Goal: Task Accomplishment & Management: Complete application form

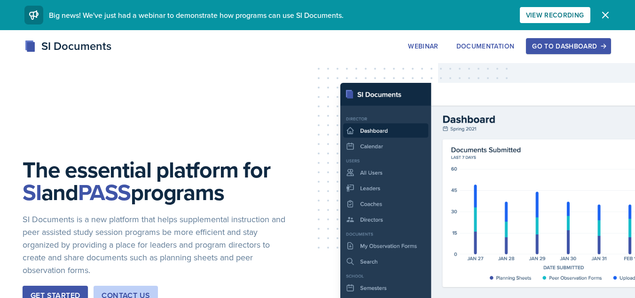
click at [543, 42] on div "Go to Dashboard" at bounding box center [568, 46] width 72 height 8
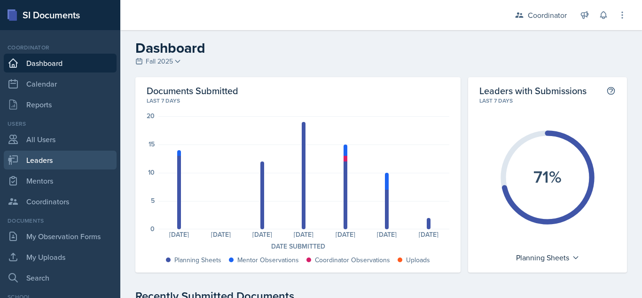
click at [58, 156] on link "Leaders" at bounding box center [60, 159] width 113 height 19
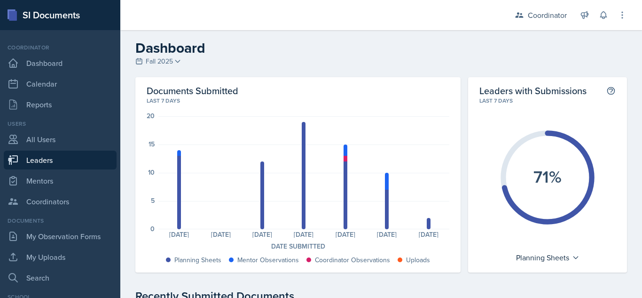
select select "19fb88f7-c89b-4031-b5a0-458fd49807a1"
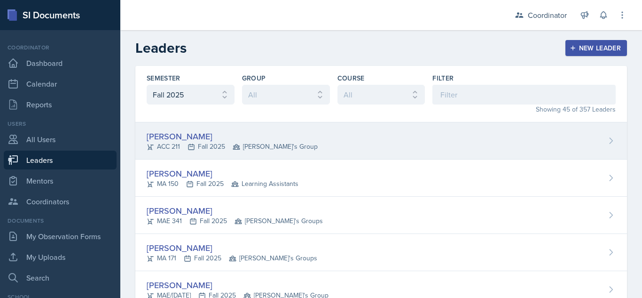
click at [190, 138] on div "Thomas Adams" at bounding box center [232, 136] width 171 height 13
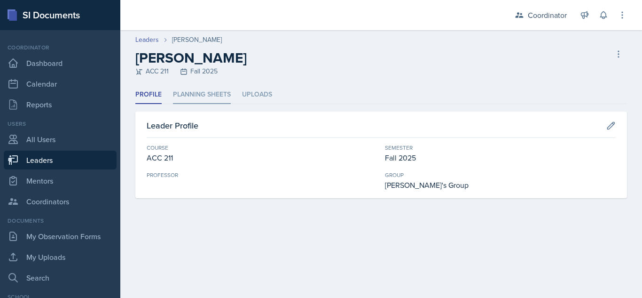
click at [197, 100] on li "Planning Sheets" at bounding box center [202, 95] width 58 height 18
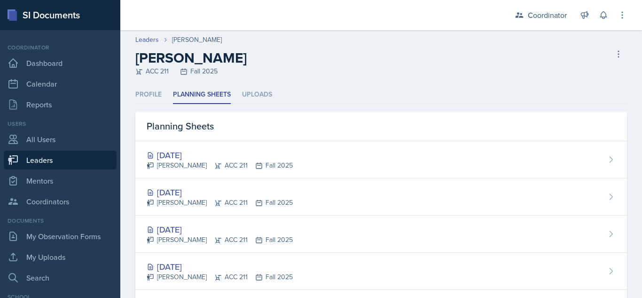
click at [334, 97] on ul "Profile Planning Sheets Uploads" at bounding box center [381, 95] width 492 height 18
click at [58, 158] on link "Leaders" at bounding box center [60, 159] width 113 height 19
select select "19fb88f7-c89b-4031-b5a0-458fd49807a1"
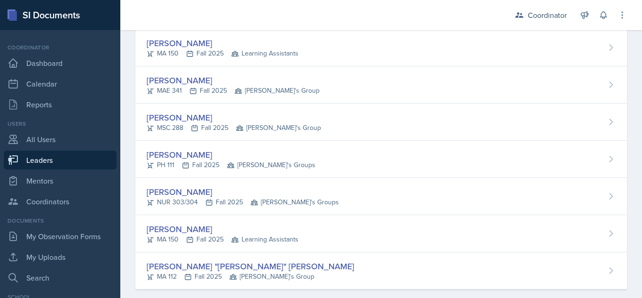
scroll to position [1518, 0]
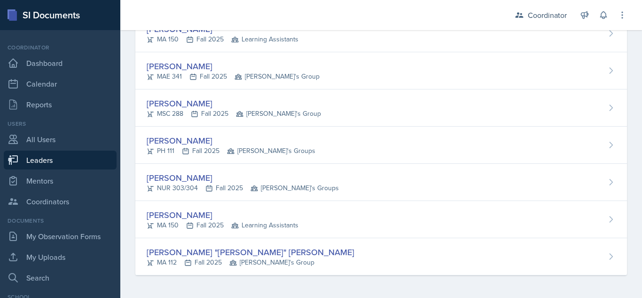
click at [549, 5] on div "Coordinator Coordinator Leader ACC 212 / Fall 2025 Leader ACC 211 / Fall 2024 L…" at bounding box center [565, 15] width 126 height 30
click at [543, 15] on div "Coordinator" at bounding box center [547, 14] width 39 height 11
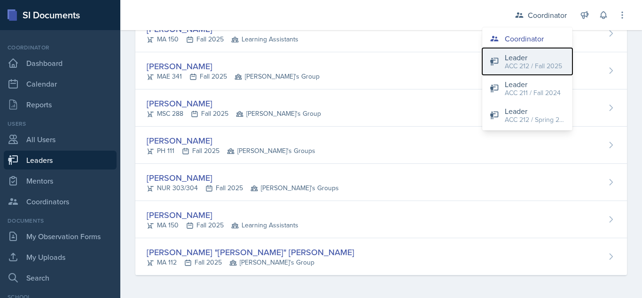
click at [521, 68] on div "ACC 212 / Fall 2025" at bounding box center [533, 66] width 57 height 10
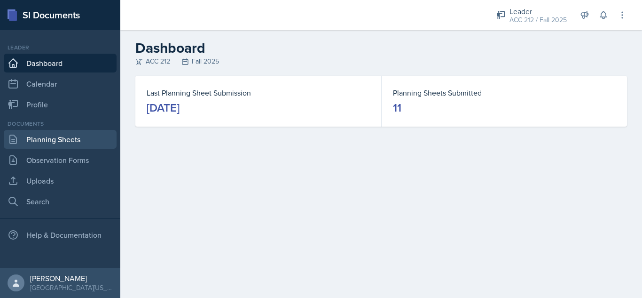
click at [69, 132] on link "Planning Sheets" at bounding box center [60, 139] width 113 height 19
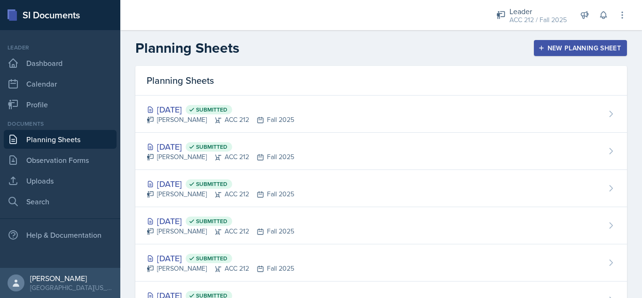
click at [571, 49] on div "New Planning Sheet" at bounding box center [580, 48] width 81 height 8
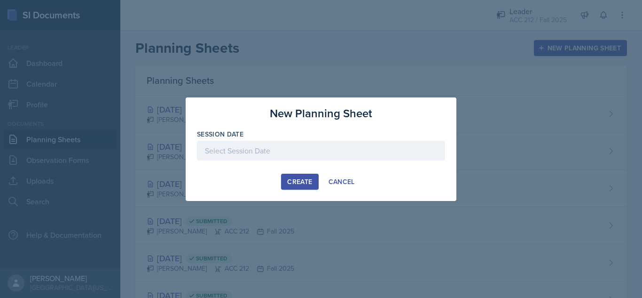
click at [360, 139] on div "Session Date" at bounding box center [321, 149] width 248 height 40
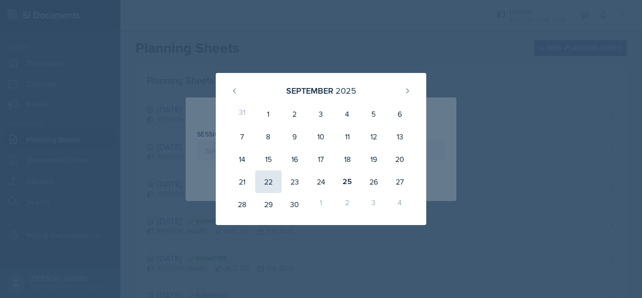
click at [268, 177] on div "22" at bounding box center [268, 181] width 26 height 23
type input "September 22nd, 2025"
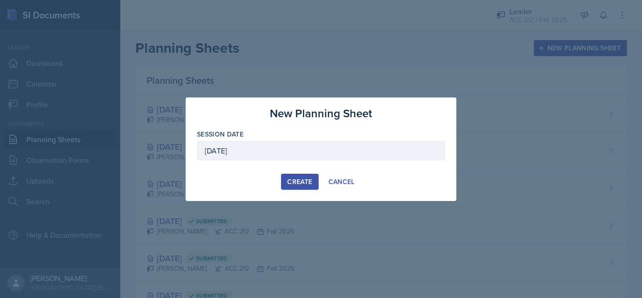
click at [311, 178] on div "Create" at bounding box center [299, 182] width 25 height 8
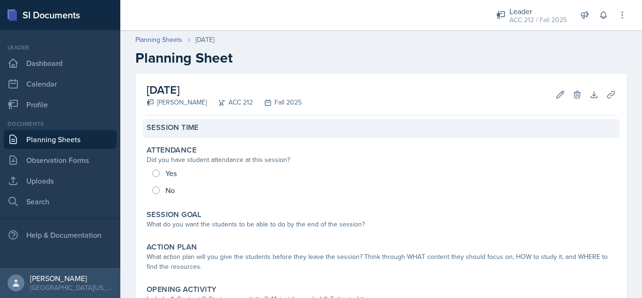
click at [226, 121] on div "Session Time" at bounding box center [381, 128] width 477 height 19
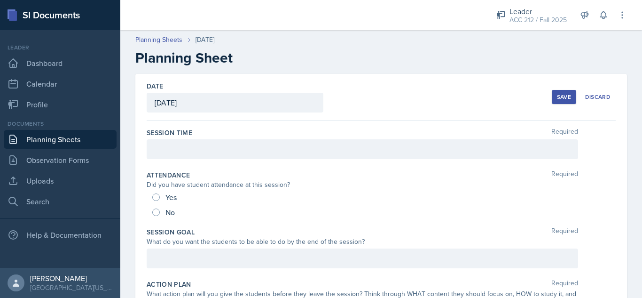
click at [220, 140] on div at bounding box center [363, 149] width 432 height 20
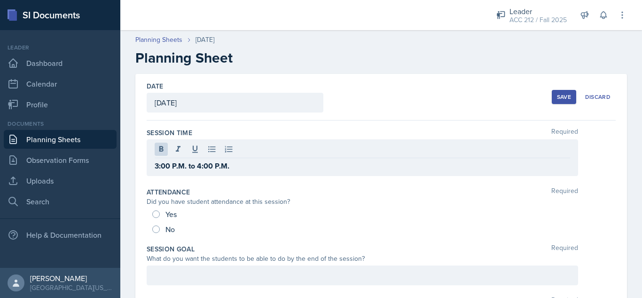
click at [231, 130] on div "Session Time Required" at bounding box center [381, 132] width 469 height 9
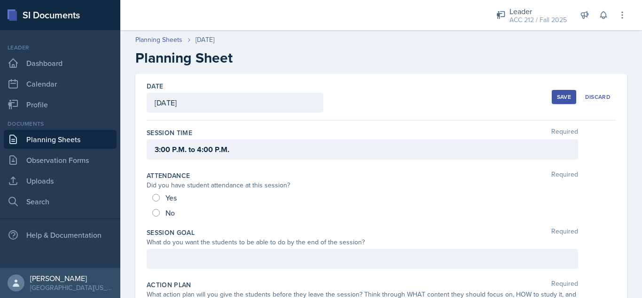
click at [160, 214] on div "No" at bounding box center [164, 212] width 24 height 15
click at [154, 212] on input "No" at bounding box center [156, 213] width 8 height 8
radio input "true"
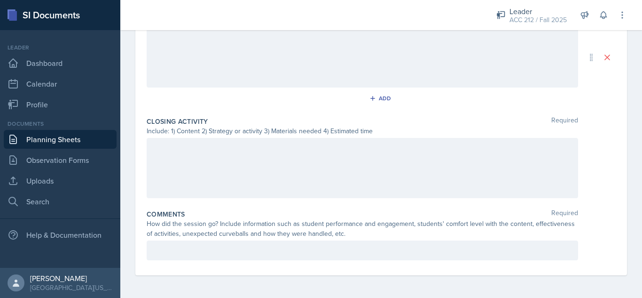
click at [210, 245] on p at bounding box center [363, 249] width 416 height 11
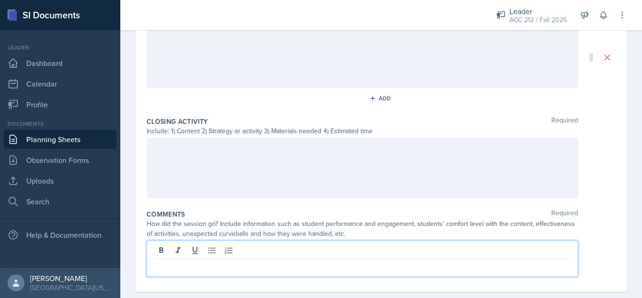
scroll to position [445, 0]
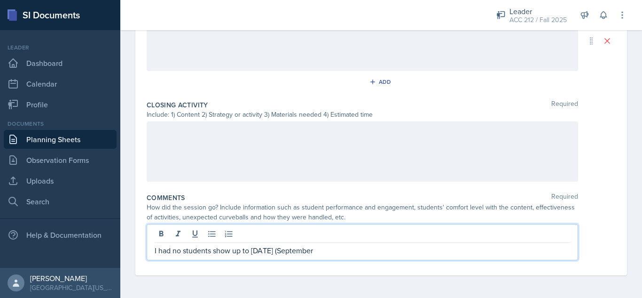
click at [406, 253] on p "I had no students show up to today's (September" at bounding box center [363, 249] width 416 height 11
click at [427, 211] on div "How did the session go? Include information such as student performance and eng…" at bounding box center [363, 212] width 432 height 20
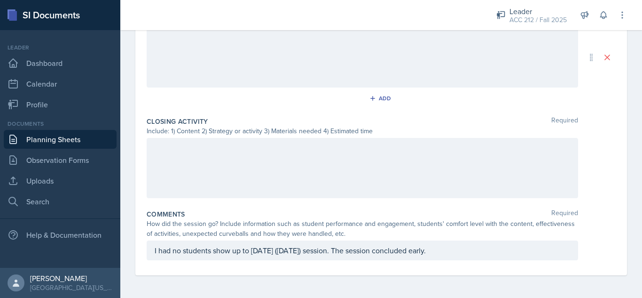
scroll to position [0, 0]
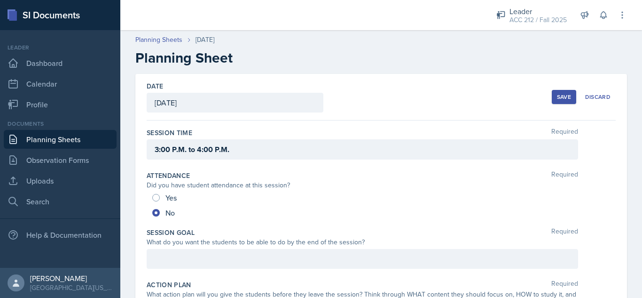
click at [557, 97] on div "Save" at bounding box center [564, 97] width 14 height 8
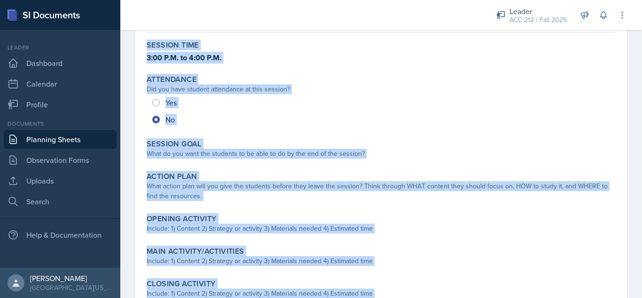
scroll to position [203, 0]
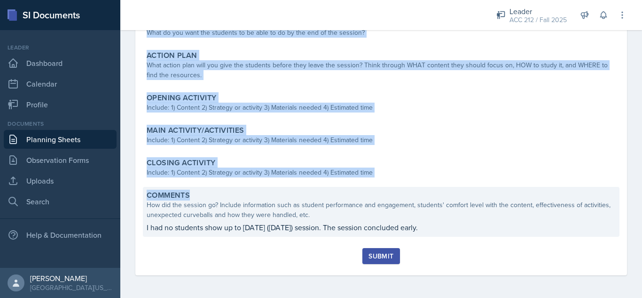
drag, startPoint x: 140, startPoint y: 63, endPoint x: 491, endPoint y: 224, distance: 386.8
click at [491, 224] on div "September 22nd, 2025 Aley Perez ACC 212 Fall 2025 Edit Delete Download Uploads …" at bounding box center [381, 73] width 492 height 404
copy div "Session Time 3:00 P.M. to 4:00 P.M. Attendance Did you have student attendance …"
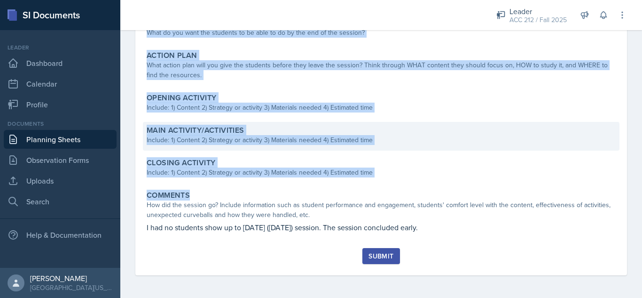
scroll to position [144, 0]
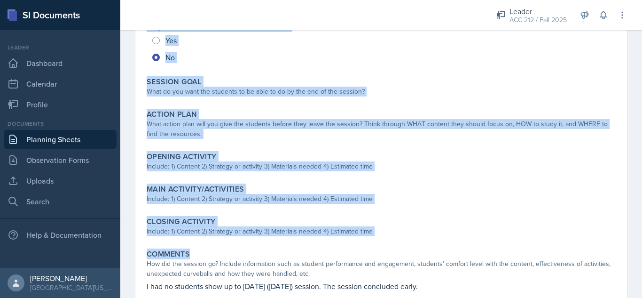
click at [137, 110] on div "September 22nd, 2025 Aley Perez ACC 212 Fall 2025 Edit Delete Download Uploads …" at bounding box center [381, 131] width 492 height 404
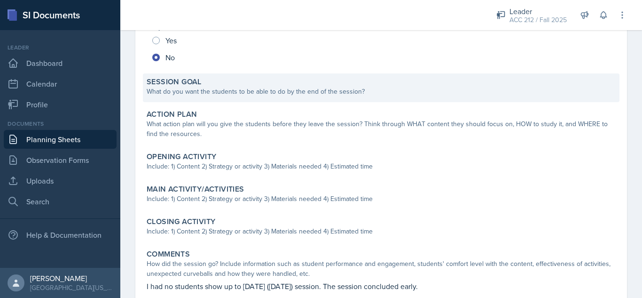
click at [239, 87] on div "What do you want the students to be able to do by the end of the session?" at bounding box center [381, 91] width 469 height 10
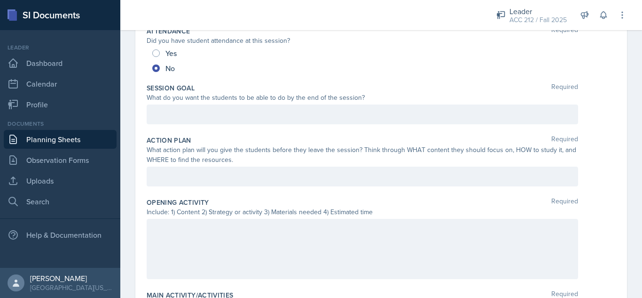
click at [237, 119] on div "Session Goal Required What do you want the students to be able to do by the end…" at bounding box center [381, 105] width 469 height 52
click at [238, 112] on div at bounding box center [363, 114] width 432 height 20
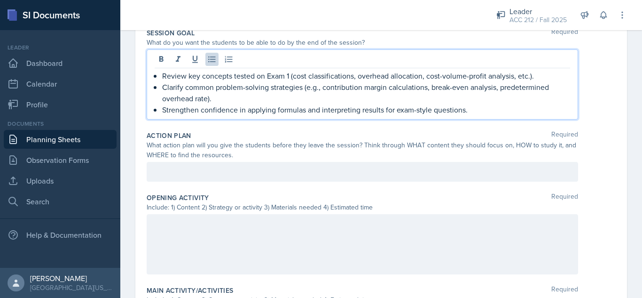
scroll to position [199, 0]
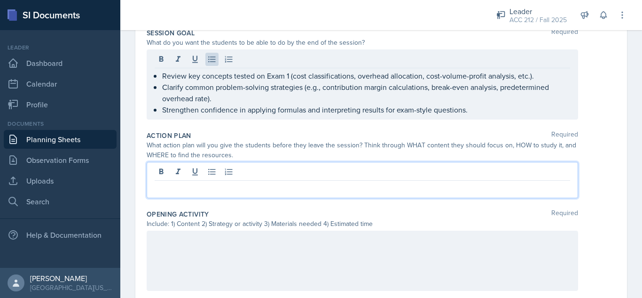
click at [279, 172] on div at bounding box center [363, 180] width 432 height 36
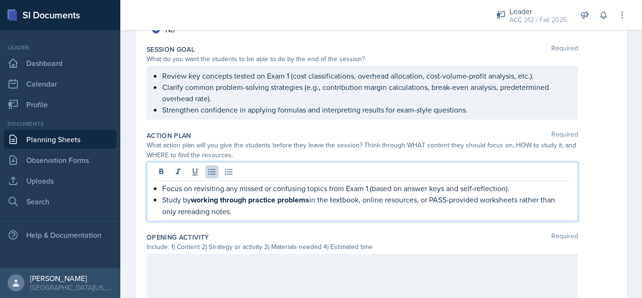
scroll to position [254, 0]
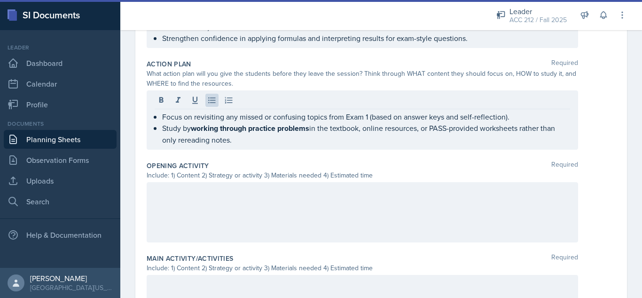
click at [275, 213] on div at bounding box center [363, 212] width 432 height 60
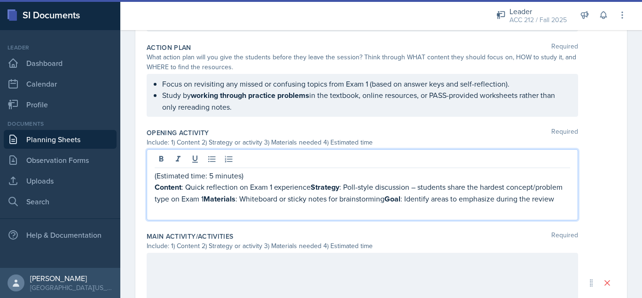
click at [249, 204] on p "Content : Quick reflection on Exam 1 experience Strategy : Poll-style discussio…" at bounding box center [363, 193] width 416 height 24
click at [248, 216] on p at bounding box center [363, 209] width 416 height 11
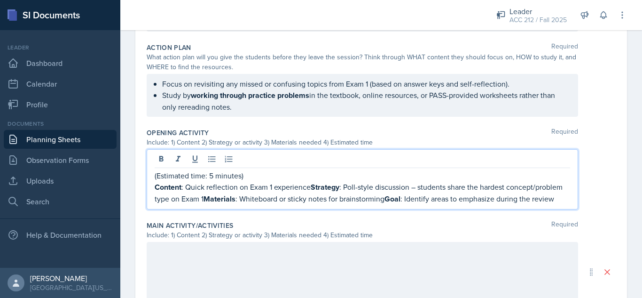
click at [400, 202] on strong "Goal" at bounding box center [393, 198] width 16 height 11
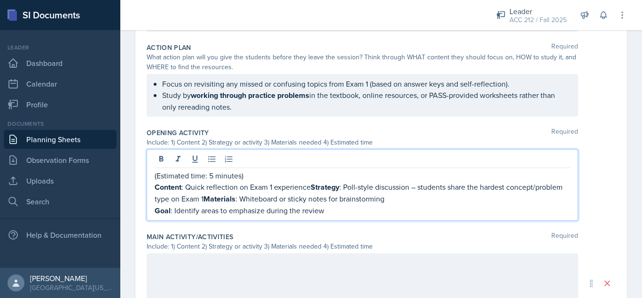
click at [312, 188] on p "Content : Quick reflection on Exam 1 experience Strategy : Poll-style discussio…" at bounding box center [363, 193] width 416 height 24
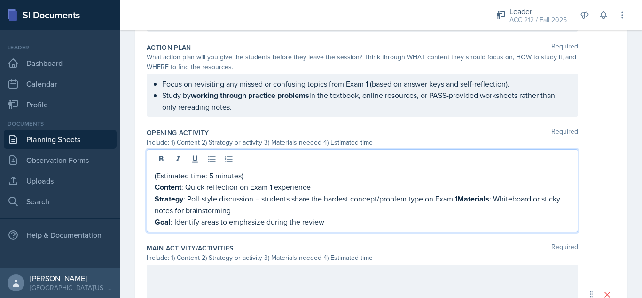
click at [461, 197] on strong "Materials" at bounding box center [473, 198] width 32 height 11
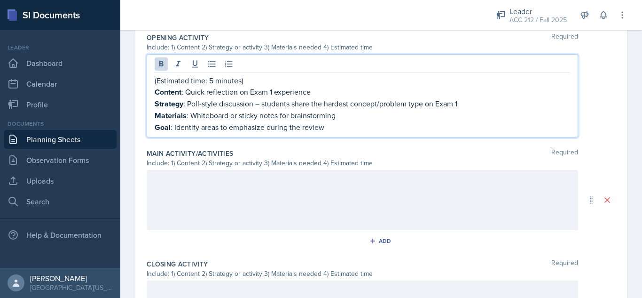
scroll to position [366, 0]
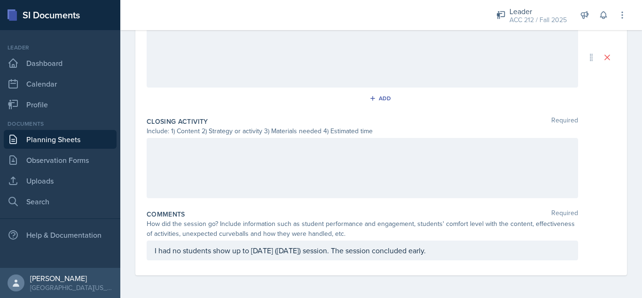
click at [281, 165] on div at bounding box center [363, 168] width 432 height 60
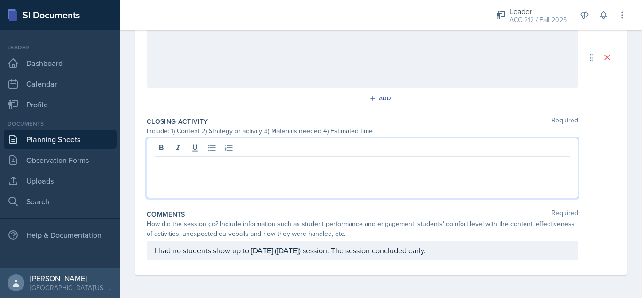
scroll to position [508, 0]
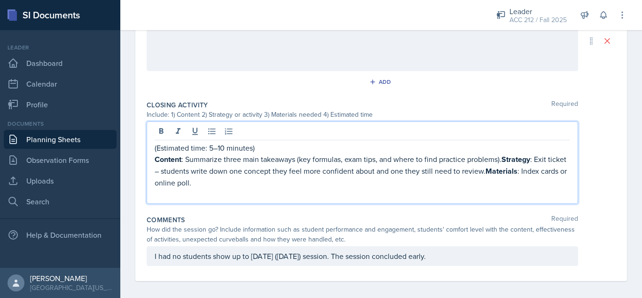
click at [213, 188] on p at bounding box center [363, 193] width 416 height 11
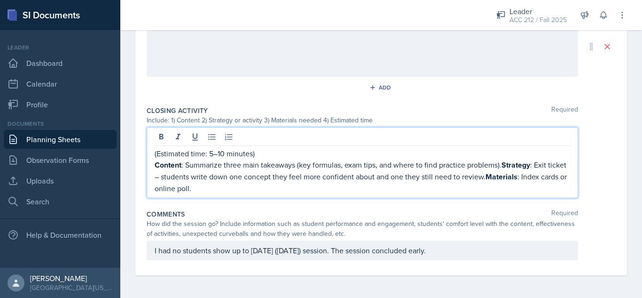
click at [507, 169] on strong "Strategy" at bounding box center [516, 164] width 29 height 11
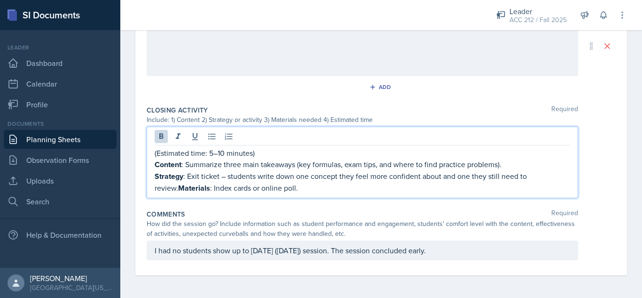
scroll to position [496, 0]
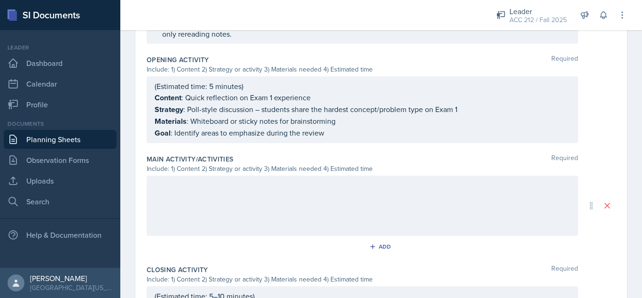
scroll to position [343, 0]
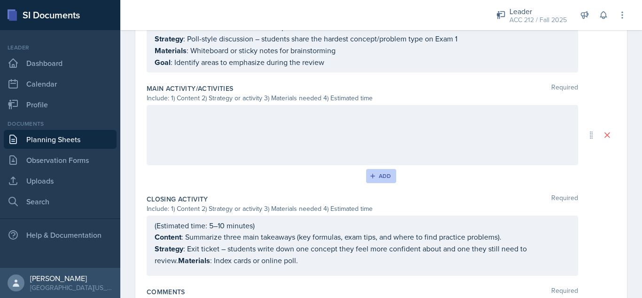
click at [374, 179] on div "Add" at bounding box center [381, 176] width 20 height 8
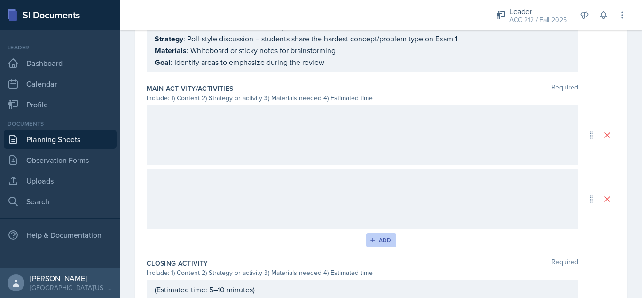
scroll to position [475, 0]
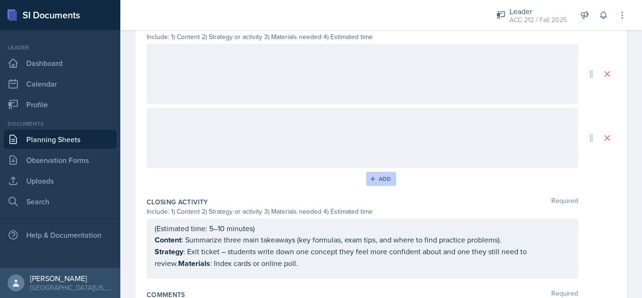
click at [374, 178] on div "Add" at bounding box center [381, 179] width 20 height 8
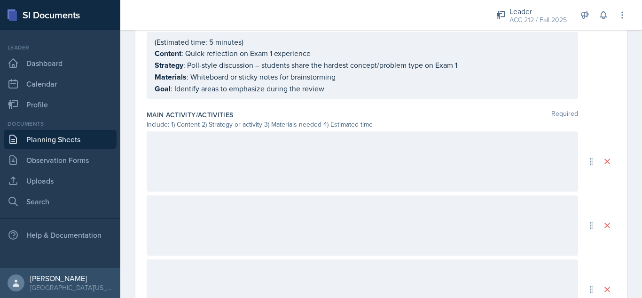
click at [233, 106] on div "Opening Activity Required Include: 1) Content 2) Strategy or activity 3) Materi…" at bounding box center [381, 56] width 469 height 99
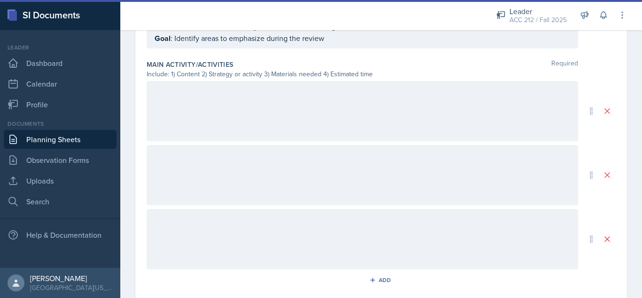
scroll to position [439, 0]
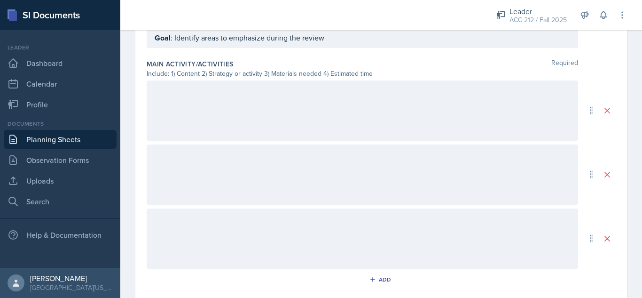
click at [281, 108] on div at bounding box center [363, 110] width 432 height 60
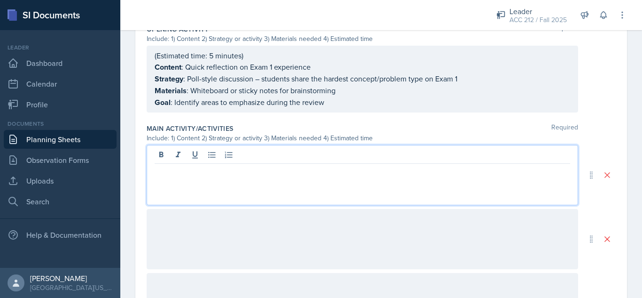
scroll to position [374, 0]
click at [226, 178] on div at bounding box center [363, 175] width 432 height 60
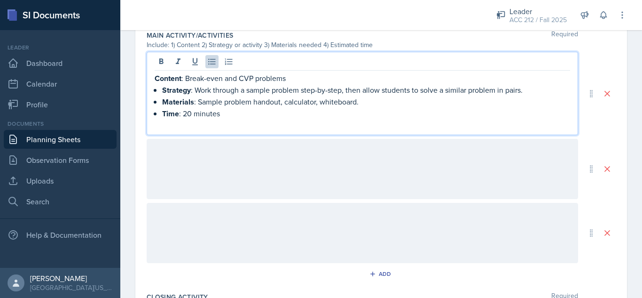
scroll to position [468, 0]
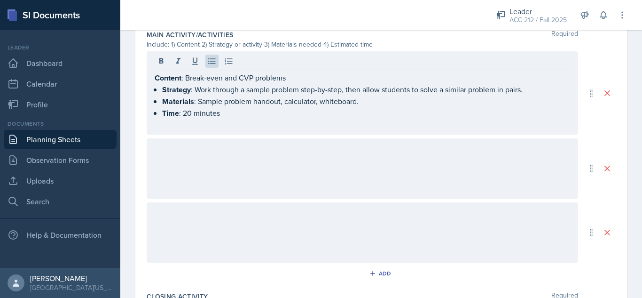
click at [240, 167] on div at bounding box center [363, 168] width 432 height 60
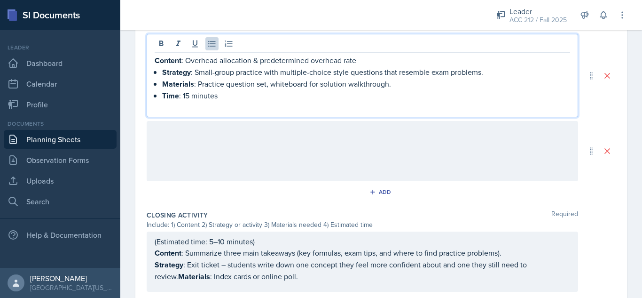
scroll to position [556, 0]
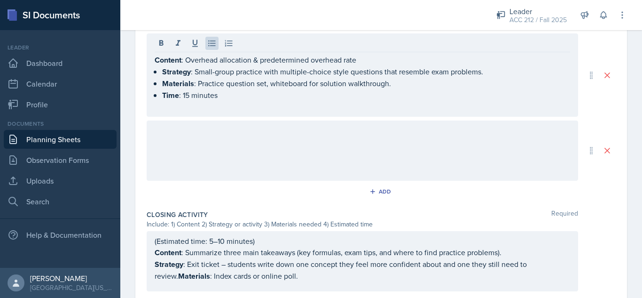
click at [309, 144] on div at bounding box center [363, 150] width 432 height 60
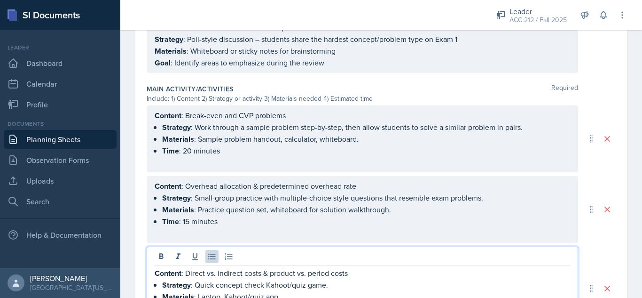
scroll to position [414, 0]
click at [140, 98] on div "Date September 22nd, 2025 September 2025 31 1 2 3 4 5 6 7 8 9 10 11 12 13 14 15…" at bounding box center [381, 88] width 492 height 857
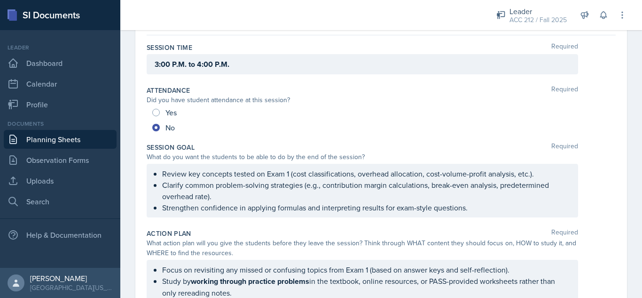
scroll to position [0, 0]
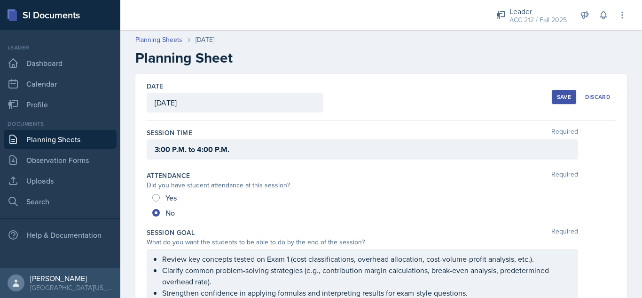
click at [557, 96] on div "Save" at bounding box center [564, 97] width 14 height 8
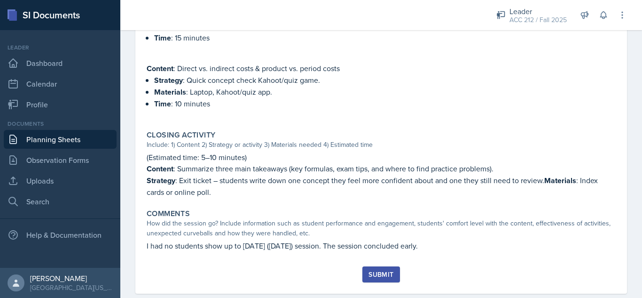
scroll to position [564, 0]
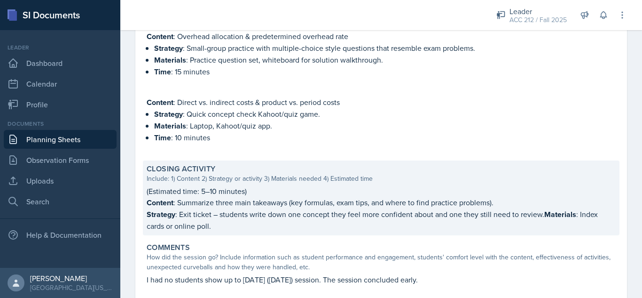
scroll to position [501, 0]
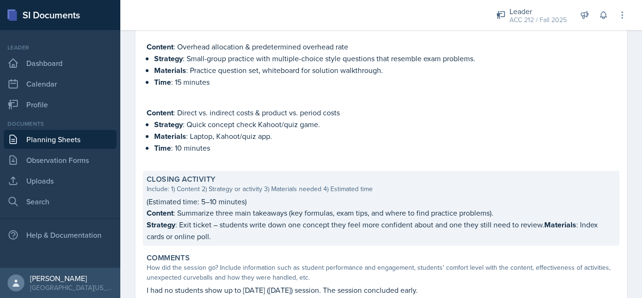
click at [546, 224] on strong "Materials" at bounding box center [560, 224] width 32 height 11
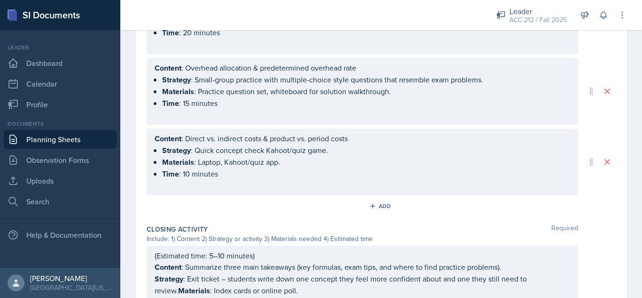
scroll to position [639, 0]
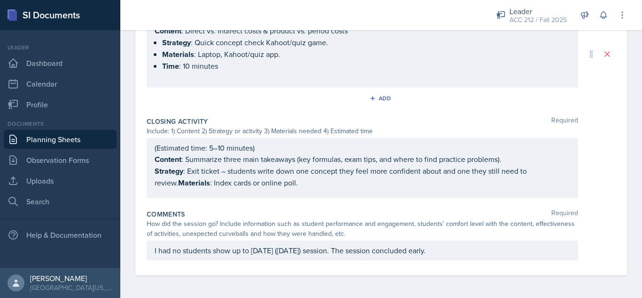
click at [603, 172] on div "(Estimated time: 5–10 minutes) Content : Summarize three main takeaways (key fo…" at bounding box center [381, 168] width 469 height 60
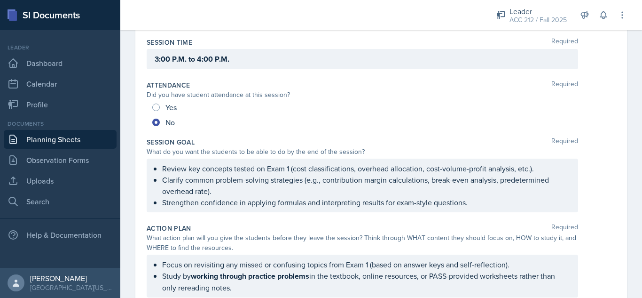
scroll to position [0, 0]
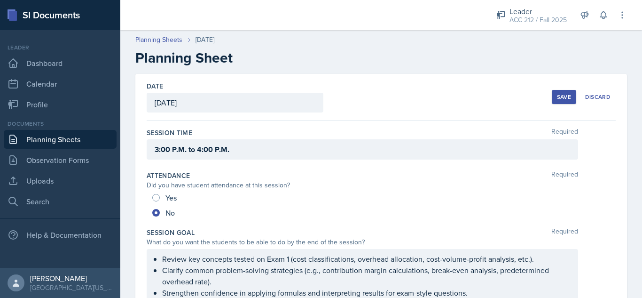
click at [560, 92] on button "Save" at bounding box center [564, 97] width 24 height 14
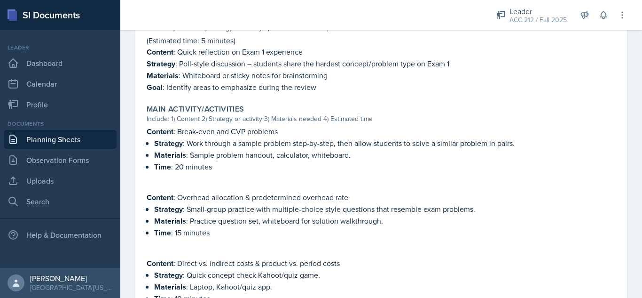
scroll to position [564, 0]
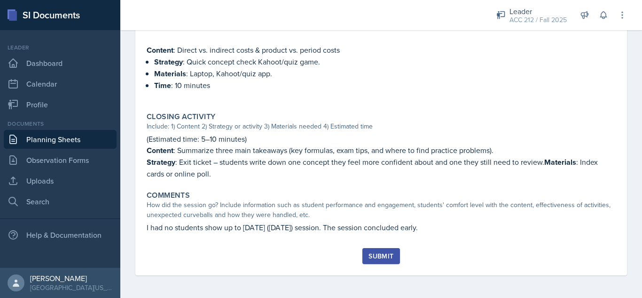
click at [372, 257] on div "Submit" at bounding box center [381, 256] width 25 height 8
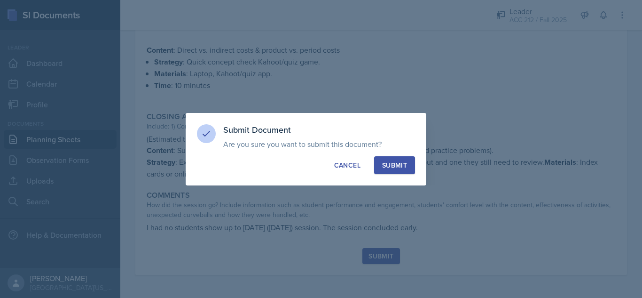
click at [388, 166] on div "Submit" at bounding box center [394, 164] width 25 height 9
radio input "true"
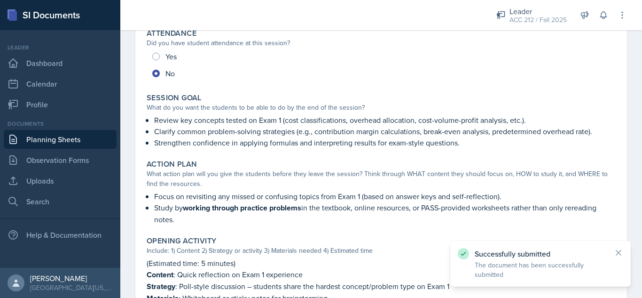
scroll to position [0, 0]
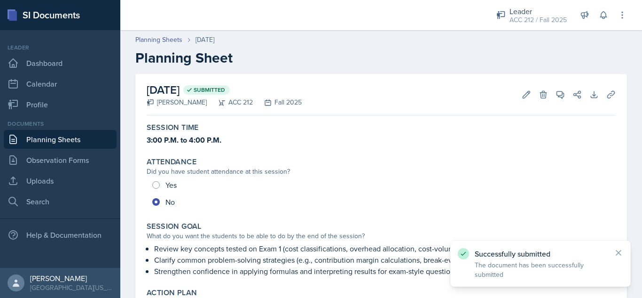
click at [298, 271] on p "Strengthen confidence in applying formulas and interpreting results for exam-st…" at bounding box center [385, 270] width 462 height 11
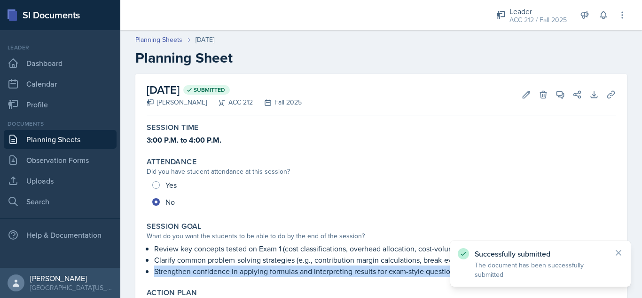
click at [298, 271] on p "Strengthen confidence in applying formulas and interpreting results for exam-st…" at bounding box center [385, 270] width 462 height 11
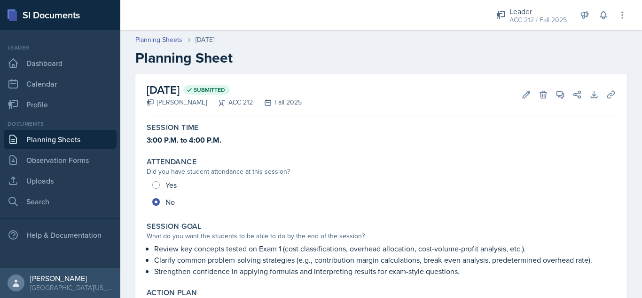
click at [290, 243] on p "Review key concepts tested on Exam 1 (cost classifications, overhead allocation…" at bounding box center [385, 248] width 462 height 11
click at [70, 137] on link "Planning Sheets" at bounding box center [60, 139] width 113 height 19
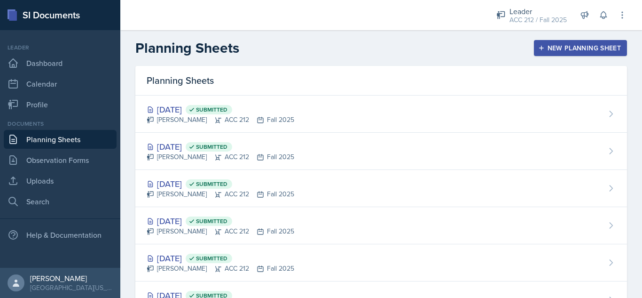
drag, startPoint x: 568, startPoint y: 58, endPoint x: 570, endPoint y: 53, distance: 5.4
click at [570, 53] on header "Planning Sheets New Planning Sheet" at bounding box center [381, 48] width 522 height 36
click at [570, 53] on button "New Planning Sheet" at bounding box center [580, 48] width 93 height 16
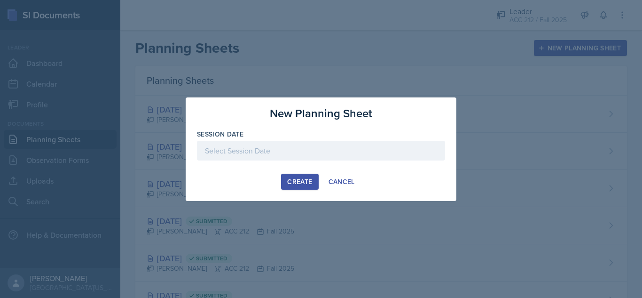
click at [327, 149] on div at bounding box center [321, 151] width 248 height 20
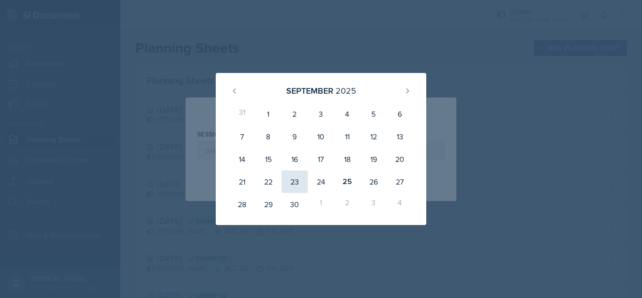
click at [293, 178] on div "23" at bounding box center [295, 181] width 26 height 23
type input "[DATE]"
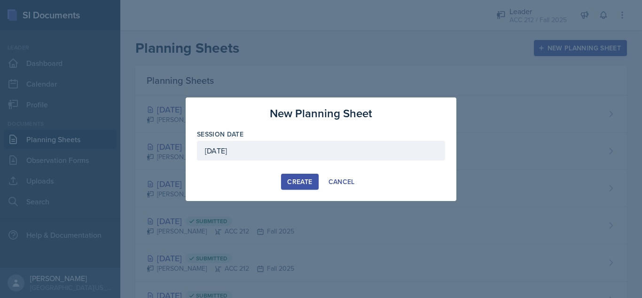
click at [293, 178] on div "Create" at bounding box center [299, 182] width 25 height 8
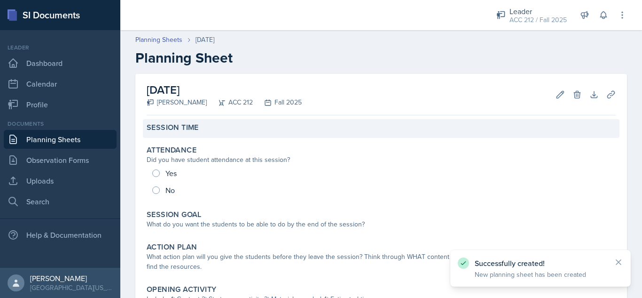
click at [255, 128] on div "Session Time" at bounding box center [381, 127] width 469 height 9
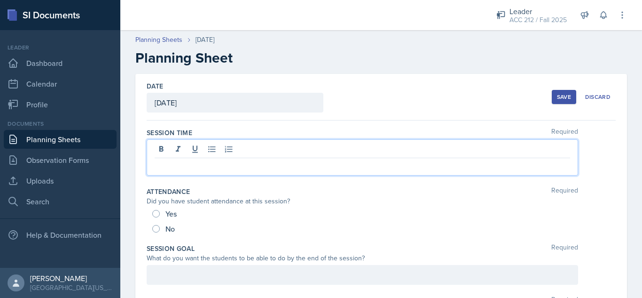
click at [238, 143] on div at bounding box center [363, 157] width 432 height 36
click at [157, 222] on div "No" at bounding box center [164, 228] width 24 height 15
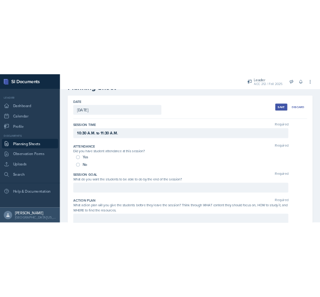
scroll to position [33, 0]
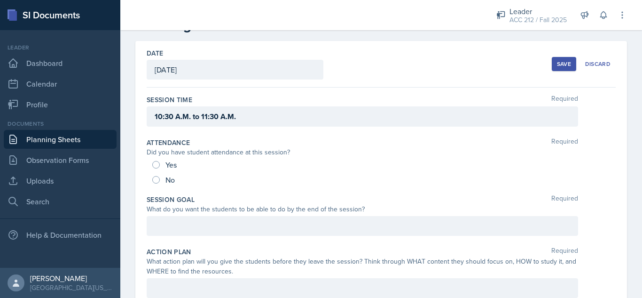
click at [163, 176] on div "No" at bounding box center [164, 179] width 24 height 15
click at [161, 175] on div "No" at bounding box center [164, 179] width 24 height 15
click at [157, 179] on input "No" at bounding box center [156, 180] width 8 height 8
radio input "true"
click at [557, 64] on div "Save" at bounding box center [564, 64] width 14 height 8
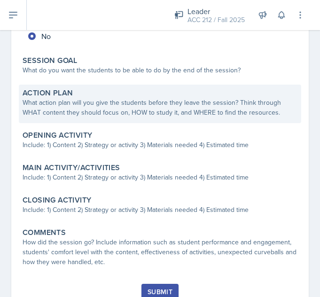
scroll to position [166, 0]
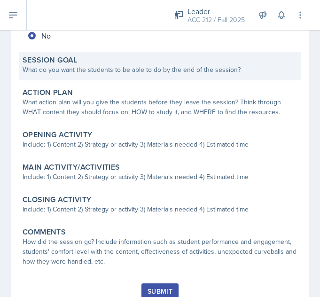
click at [82, 71] on div "What do you want the students to be able to do by the end of the session?" at bounding box center [160, 70] width 275 height 10
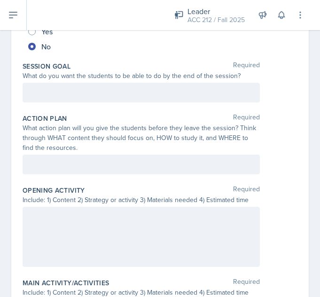
click at [71, 98] on div at bounding box center [141, 93] width 237 height 20
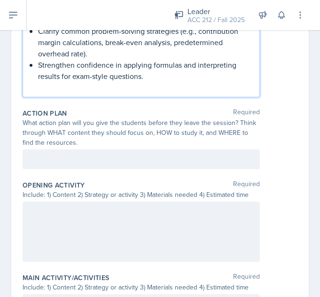
scroll to position [270, 0]
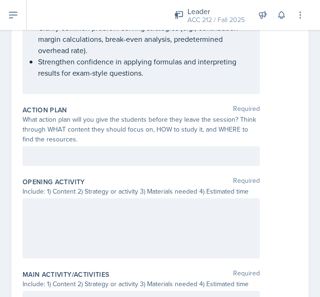
click at [61, 159] on p at bounding box center [141, 155] width 221 height 11
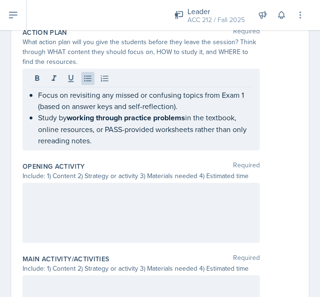
click at [61, 200] on div at bounding box center [141, 213] width 237 height 60
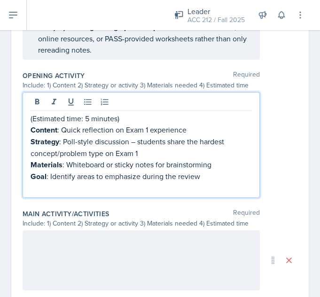
scroll to position [518, 0]
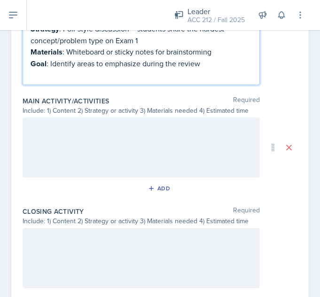
click at [105, 187] on div "Add" at bounding box center [160, 190] width 275 height 18
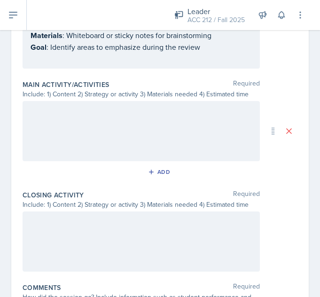
scroll to position [502, 0]
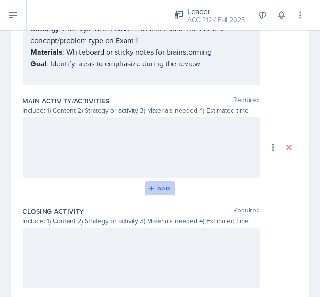
click at [149, 190] on icon "button" at bounding box center [151, 188] width 7 height 7
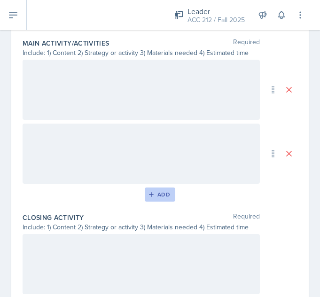
click at [150, 199] on button "Add" at bounding box center [160, 195] width 31 height 14
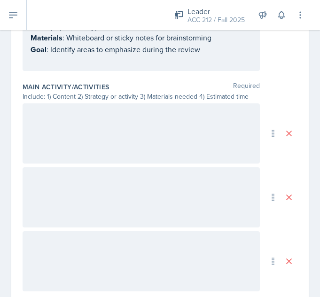
scroll to position [515, 0]
click at [64, 121] on div at bounding box center [141, 134] width 237 height 60
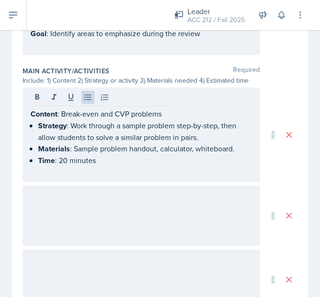
click at [49, 202] on div at bounding box center [141, 216] width 237 height 60
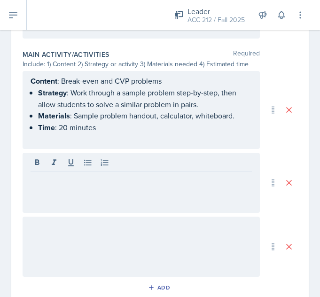
click at [61, 196] on div at bounding box center [141, 183] width 237 height 60
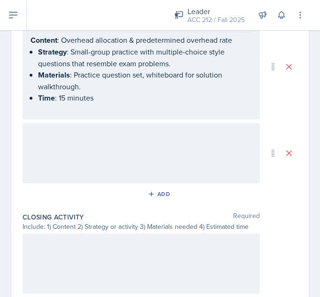
click at [105, 154] on div at bounding box center [141, 153] width 237 height 60
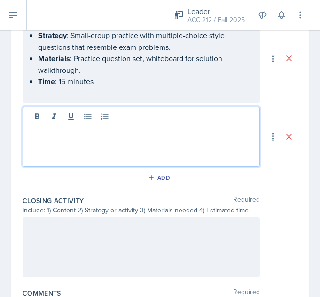
scroll to position [687, 0]
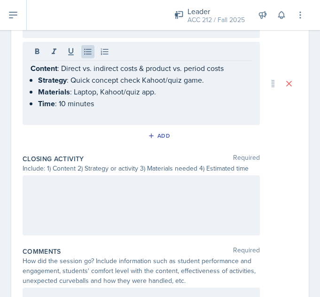
click at [61, 211] on div at bounding box center [141, 205] width 237 height 60
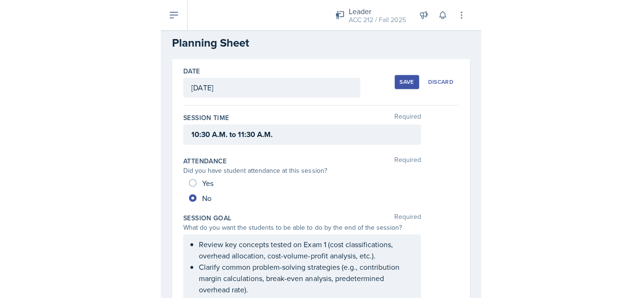
scroll to position [0, 0]
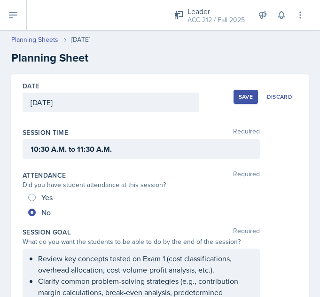
click at [234, 96] on button "Save" at bounding box center [246, 97] width 24 height 14
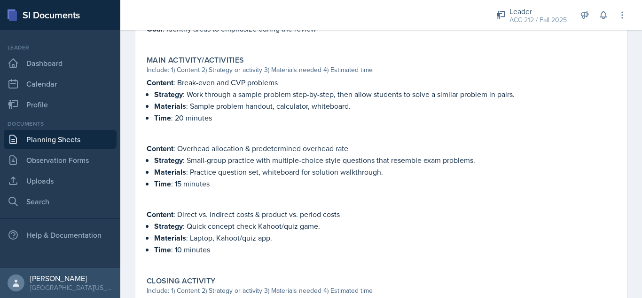
scroll to position [581, 0]
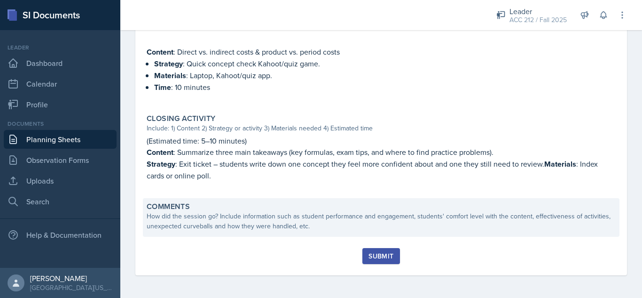
click at [366, 222] on div "How did the session go? Include information such as student performance and eng…" at bounding box center [381, 221] width 469 height 20
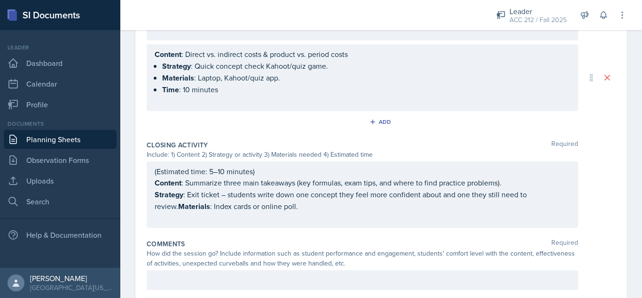
click at [293, 275] on div at bounding box center [363, 280] width 432 height 20
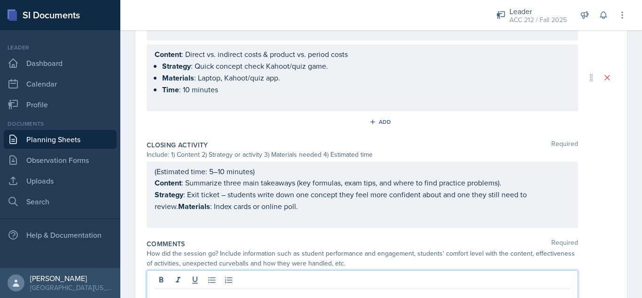
scroll to position [684, 0]
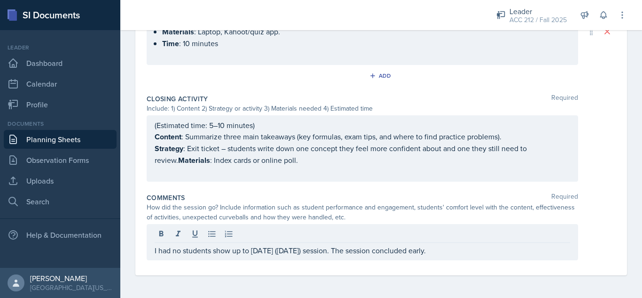
click at [597, 183] on div "Closing Activity Required Include: 1) Content 2) Strategy or activity 3) Materi…" at bounding box center [381, 139] width 469 height 99
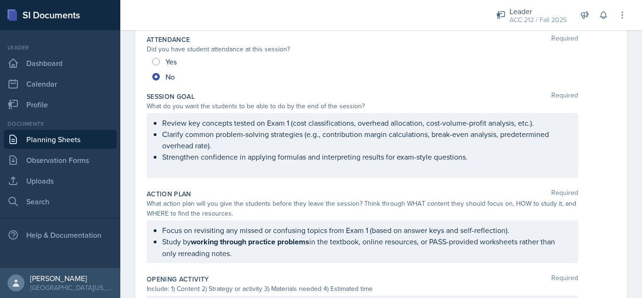
scroll to position [0, 0]
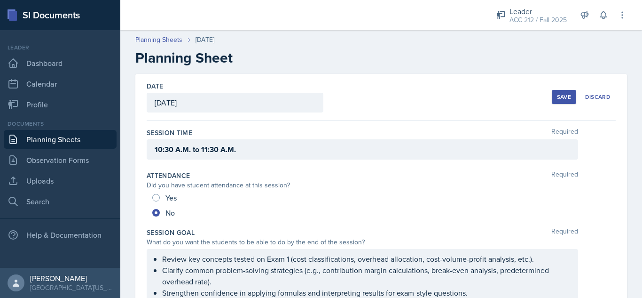
click at [559, 101] on button "Save" at bounding box center [564, 97] width 24 height 14
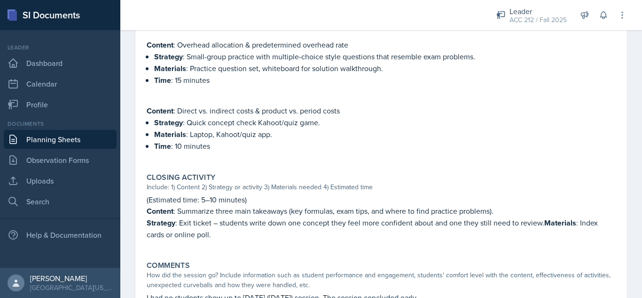
scroll to position [592, 0]
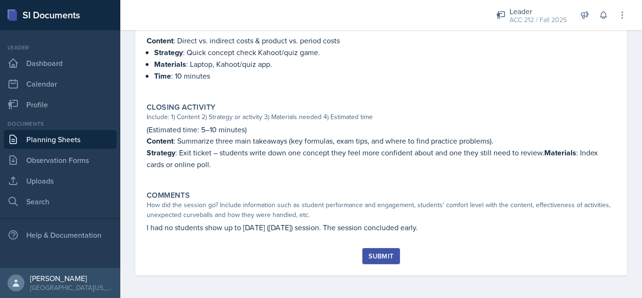
click at [383, 254] on div "Submit" at bounding box center [381, 256] width 25 height 8
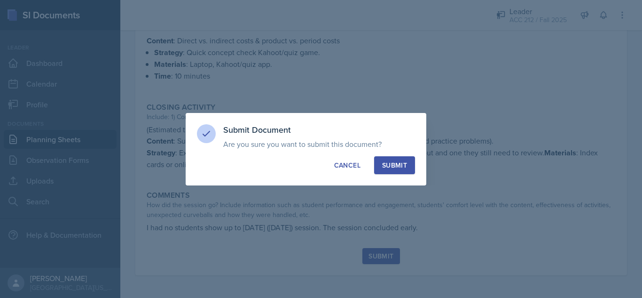
click at [391, 161] on div "Submit" at bounding box center [394, 164] width 25 height 9
radio input "true"
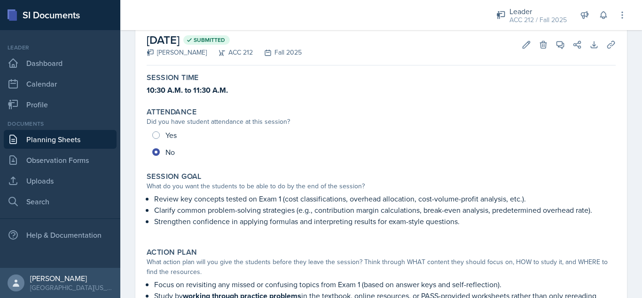
scroll to position [0, 0]
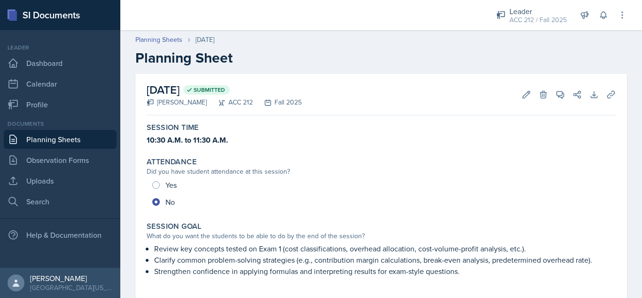
click at [77, 142] on link "Planning Sheets" at bounding box center [60, 139] width 113 height 19
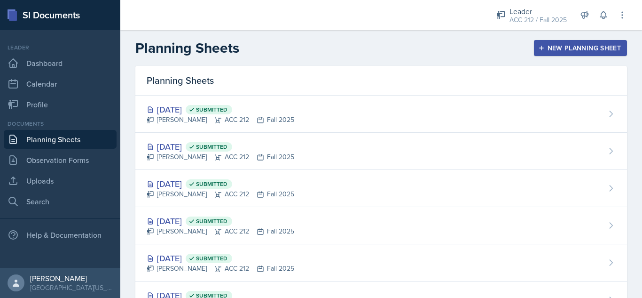
click at [559, 51] on div "New Planning Sheet" at bounding box center [580, 48] width 81 height 8
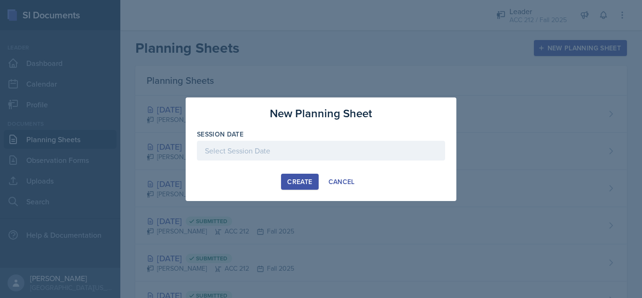
click at [373, 151] on div at bounding box center [321, 151] width 248 height 20
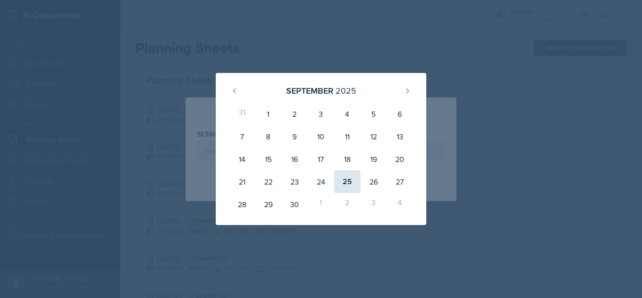
click at [348, 183] on div "25" at bounding box center [347, 181] width 26 height 23
type input "September 25th, 2025"
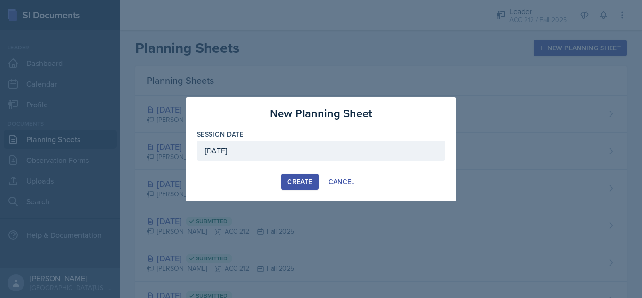
click at [298, 183] on div "Create" at bounding box center [299, 182] width 25 height 8
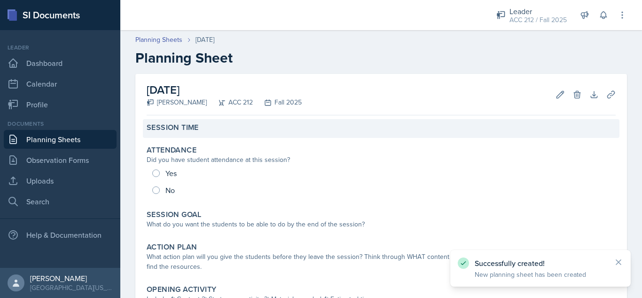
click at [204, 127] on div "Session Time" at bounding box center [381, 127] width 469 height 9
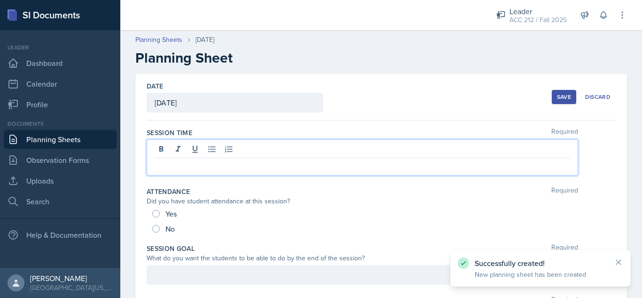
click at [216, 144] on div at bounding box center [363, 157] width 432 height 36
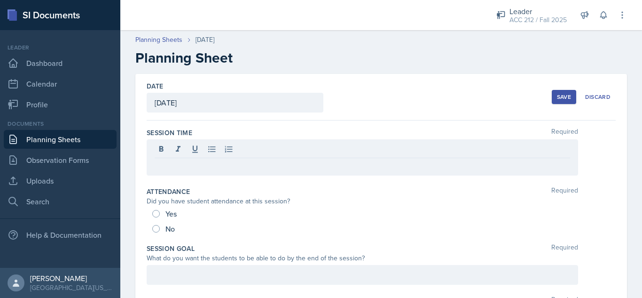
click at [206, 156] on div at bounding box center [363, 150] width 416 height 16
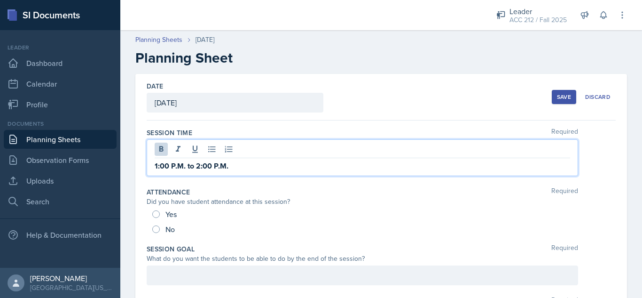
click at [209, 124] on div "Session Time Required 1:00 P.M. to 2:00 P.M." at bounding box center [381, 153] width 469 height 59
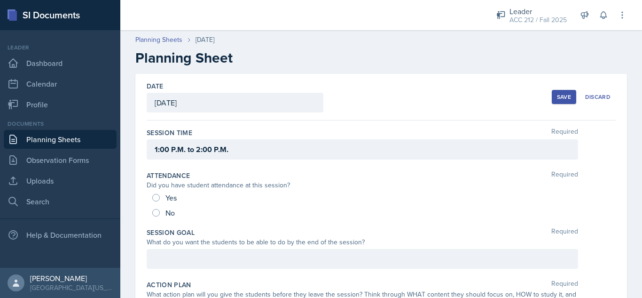
click at [557, 96] on div "Save" at bounding box center [564, 97] width 14 height 8
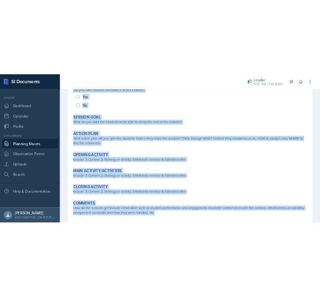
scroll to position [192, 0]
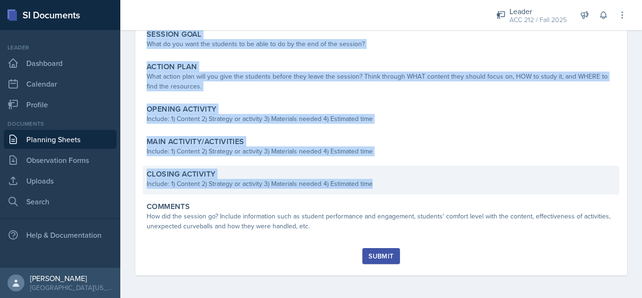
drag, startPoint x: 133, startPoint y: 58, endPoint x: 381, endPoint y: 183, distance: 277.9
click at [381, 183] on div "Planning Sheets Sep 25th, 2025 Planning Sheet September 25th, 2025 Aley Perez A…" at bounding box center [381, 66] width 522 height 464
copy div "Planning Sheet September 25th, 2025 Aley Perez ACC 212 Fall 2025 Edit Delete Do…"
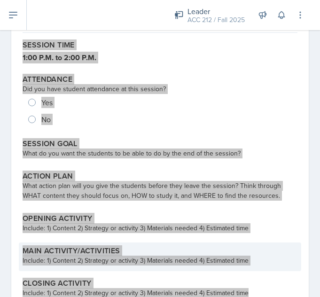
scroll to position [84, 0]
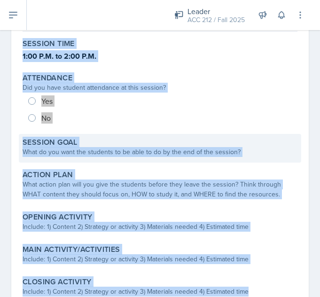
click at [107, 158] on div "Session Goal What do you want the students to be able to do by the end of the s…" at bounding box center [160, 148] width 283 height 29
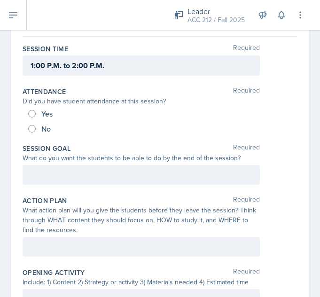
click at [67, 165] on div at bounding box center [141, 175] width 237 height 20
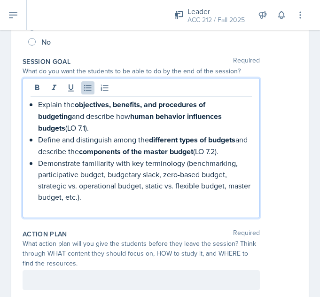
scroll to position [171, 0]
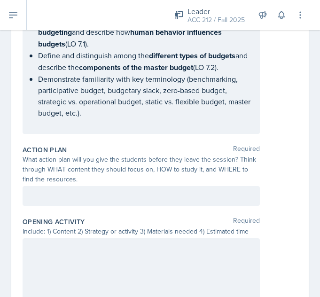
click at [120, 203] on div at bounding box center [141, 196] width 237 height 20
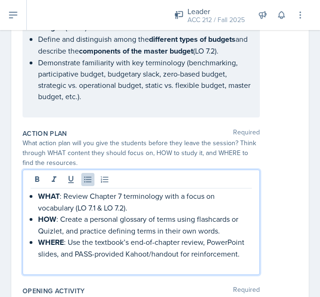
scroll to position [417, 0]
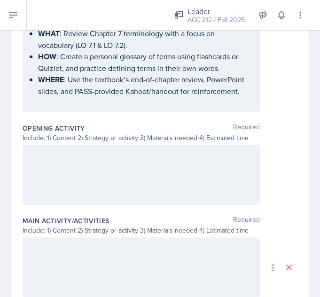
click at [47, 168] on div at bounding box center [141, 175] width 237 height 60
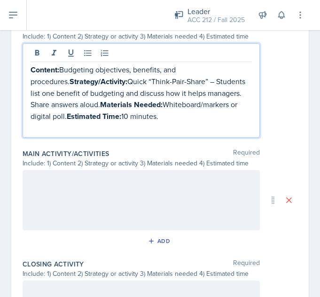
scroll to position [495, 0]
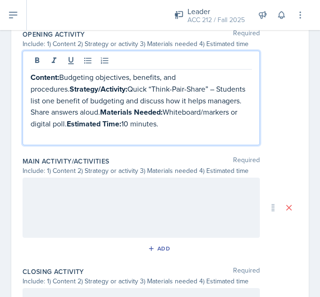
click at [69, 94] on p "Content: Budgeting objectives, benefits, and procedures. Strategy/Activity: Qui…" at bounding box center [141, 100] width 221 height 58
click at [72, 89] on strong "Strategy/Activity:" at bounding box center [99, 89] width 58 height 11
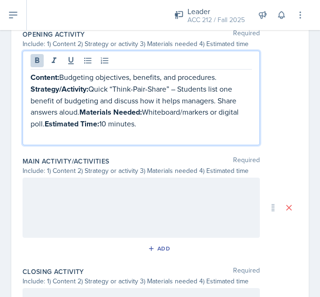
click at [86, 111] on strong "Materials Needed:" at bounding box center [110, 112] width 63 height 11
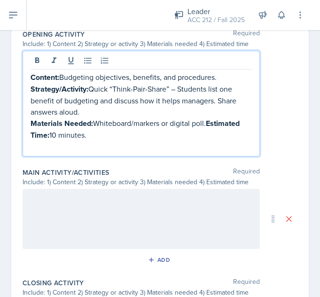
click at [208, 123] on strong "Estimated Time:" at bounding box center [136, 129] width 211 height 23
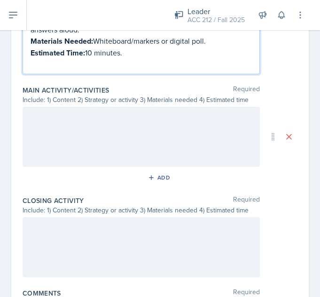
scroll to position [591, 0]
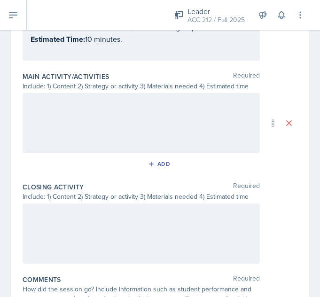
click at [109, 108] on div at bounding box center [141, 123] width 237 height 60
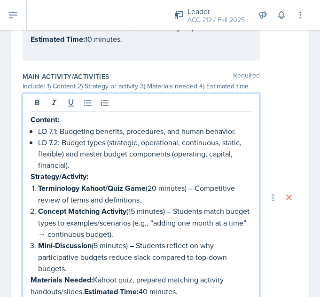
scroll to position [634, 0]
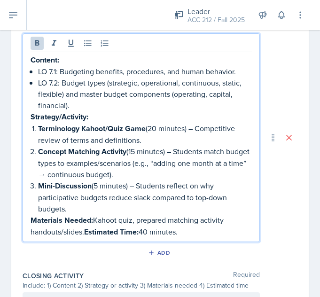
click at [89, 230] on strong "Estimated Time:" at bounding box center [111, 232] width 55 height 11
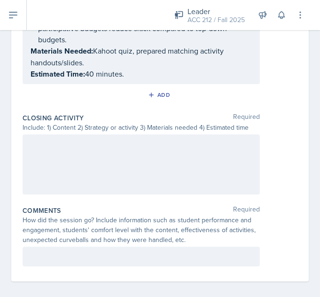
click at [92, 164] on div at bounding box center [141, 164] width 237 height 60
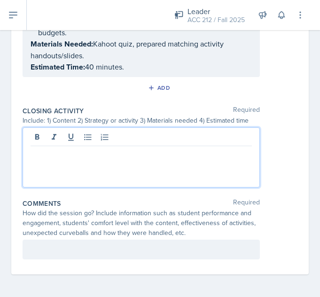
click at [75, 150] on p at bounding box center [141, 153] width 221 height 11
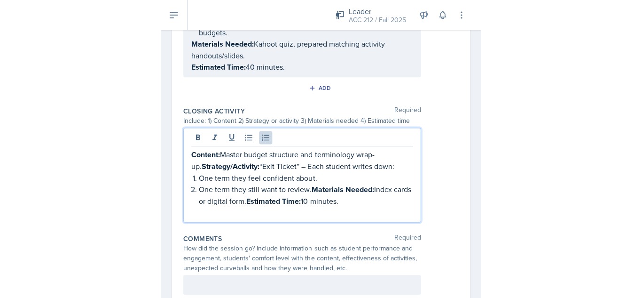
scroll to position [803, 0]
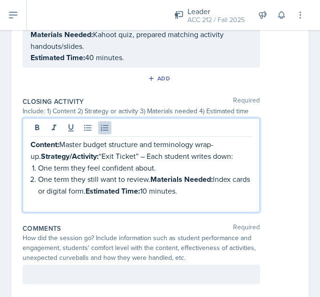
click at [153, 180] on strong "Materials Needed:" at bounding box center [181, 179] width 63 height 11
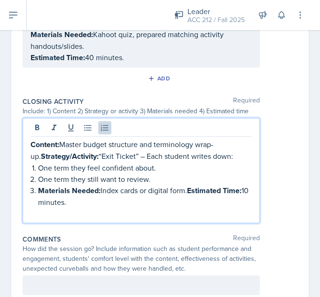
click at [191, 190] on strong "Estimated Time:" at bounding box center [214, 190] width 55 height 11
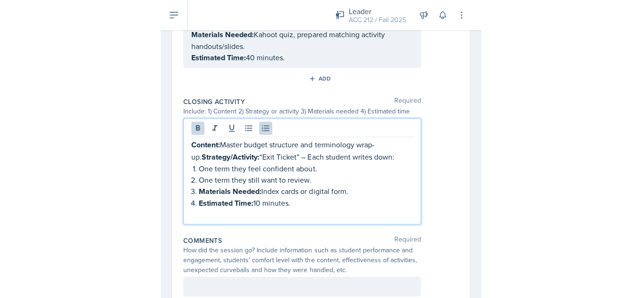
scroll to position [671, 0]
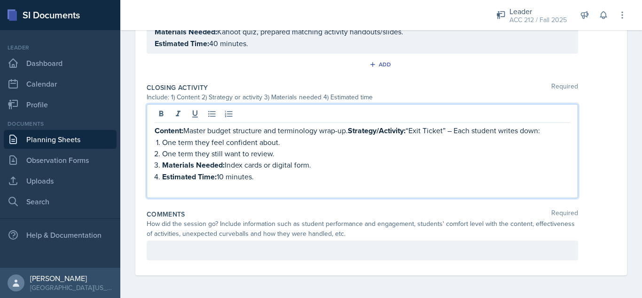
click at [354, 132] on strong "Strategy/Activity:" at bounding box center [377, 130] width 58 height 11
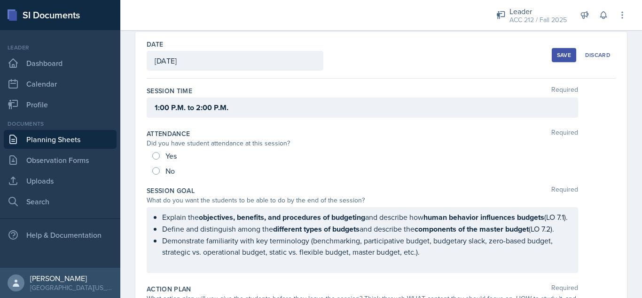
scroll to position [0, 0]
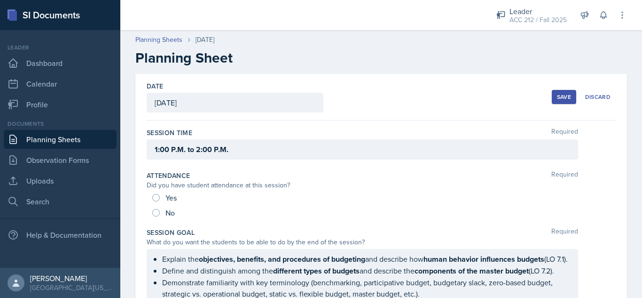
click at [555, 92] on button "Save" at bounding box center [564, 97] width 24 height 14
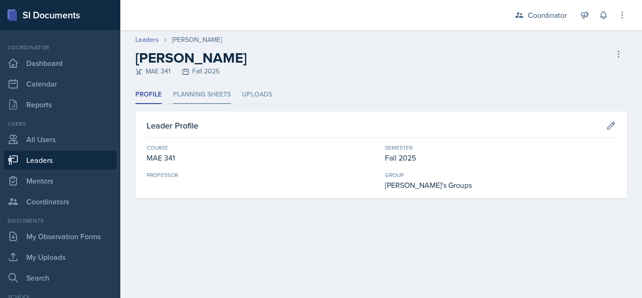
click at [186, 98] on li "Planning Sheets" at bounding box center [202, 95] width 58 height 18
click at [198, 94] on li "Planning Sheets" at bounding box center [202, 95] width 58 height 18
click at [207, 88] on li "Planning Sheets" at bounding box center [202, 95] width 58 height 18
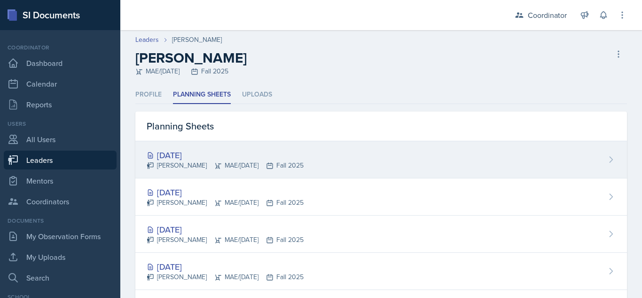
click at [203, 153] on div "[DATE]" at bounding box center [225, 155] width 157 height 13
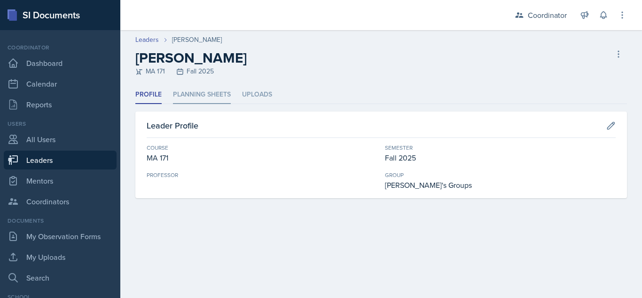
click at [208, 91] on li "Planning Sheets" at bounding box center [202, 95] width 58 height 18
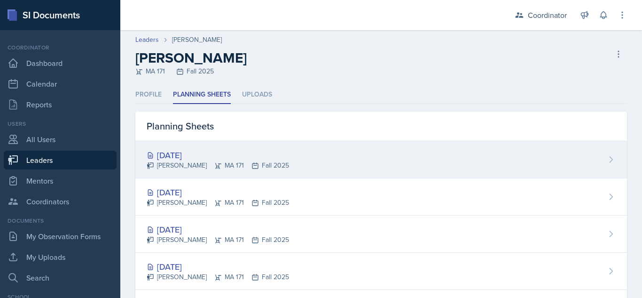
click at [184, 154] on div "[DATE]" at bounding box center [218, 155] width 142 height 13
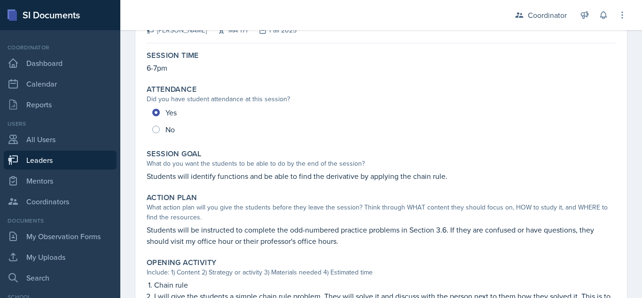
scroll to position [388, 0]
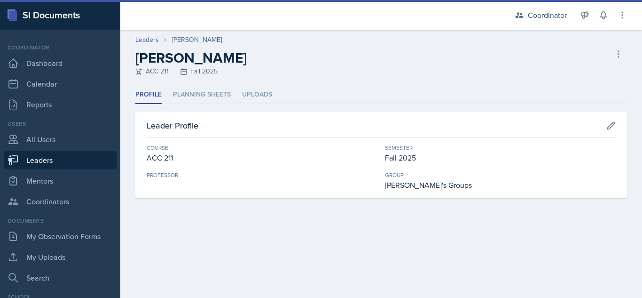
click at [213, 90] on li "Planning Sheets" at bounding box center [202, 95] width 58 height 18
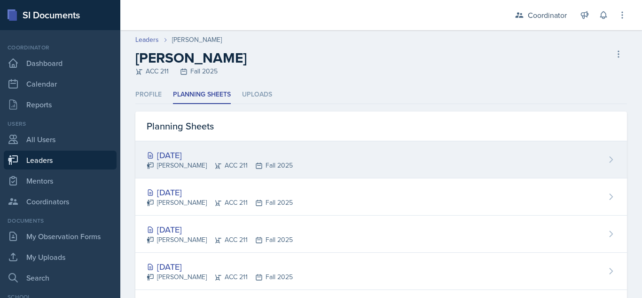
click at [193, 151] on div "Sep 19th, 2025" at bounding box center [220, 155] width 146 height 13
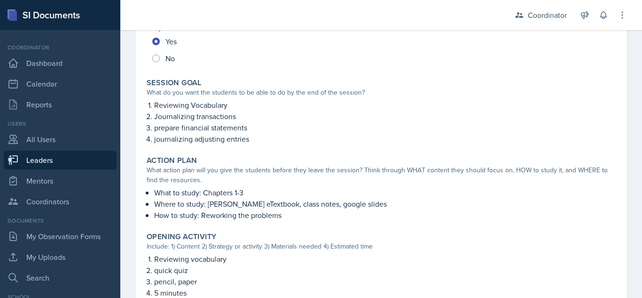
scroll to position [141, 0]
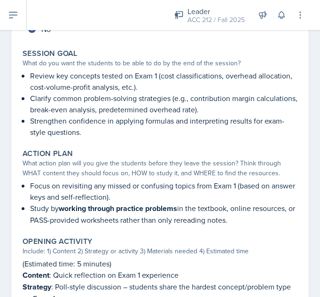
scroll to position [173, 0]
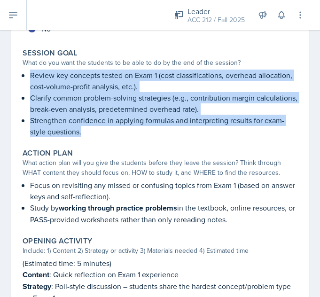
drag, startPoint x: 31, startPoint y: 92, endPoint x: 83, endPoint y: 151, distance: 79.6
click at [83, 137] on ul "Review key concepts tested on Exam 1 (cost classifications, overhead allocation…" at bounding box center [163, 104] width 267 height 68
copy ul "Review key concepts tested on Exam 1 (cost classifications, overhead allocation…"
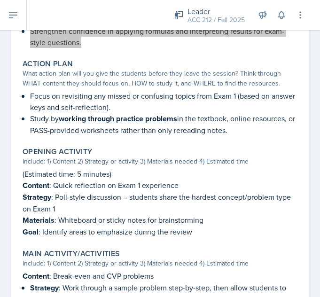
scroll to position [263, 0]
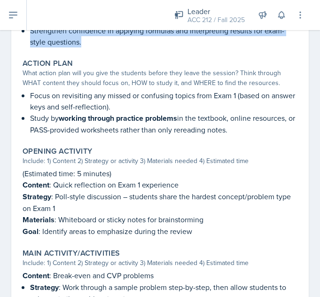
drag, startPoint x: 31, startPoint y: 112, endPoint x: 277, endPoint y: 155, distance: 249.5
click at [277, 139] on div "Action Plan What action plan will you give the students before they leave the s…" at bounding box center [160, 97] width 283 height 84
copy ul "Focus on revisiting any missed or confusing topics from Exam 1 (based on answer…"
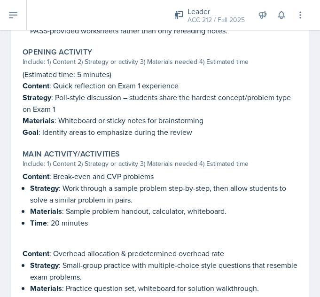
scroll to position [361, 0]
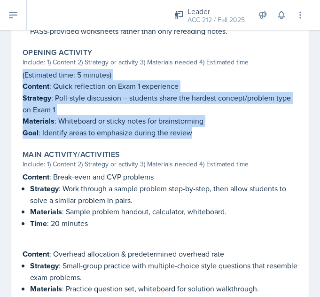
drag, startPoint x: 22, startPoint y: 89, endPoint x: 204, endPoint y: 147, distance: 191.6
click at [204, 142] on div "Opening Activity Include: 1) Content 2) Strategy or activity 3) Materials neede…" at bounding box center [160, 93] width 283 height 98
copy div "(Estimated time: 5 minutes) Content : Quick reflection on Exam 1 experience Str…"
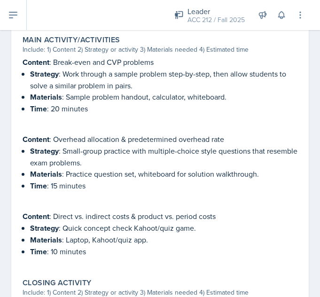
scroll to position [478, 0]
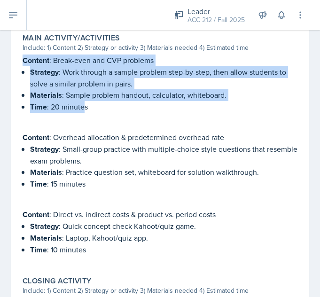
drag, startPoint x: 21, startPoint y: 75, endPoint x: 85, endPoint y: 124, distance: 80.4
click at [85, 124] on div "Main Activity/Activities Include: 1) Content 2) Strategy or activity 3) Materia…" at bounding box center [160, 149] width 283 height 239
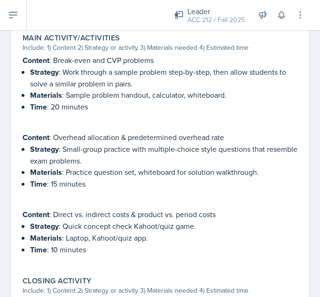
click at [94, 113] on p "Time : 20 minutes" at bounding box center [163, 107] width 267 height 12
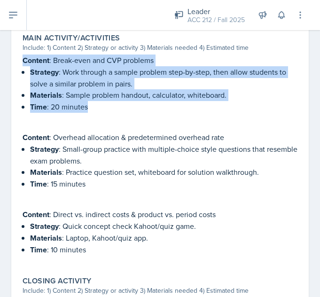
drag, startPoint x: 66, startPoint y: 118, endPoint x: 24, endPoint y: 81, distance: 56.0
click at [24, 81] on div "Content : Break-even and CVP problems Strategy : Work through a sample problem …" at bounding box center [160, 89] width 275 height 68
copy div "Content : Break-even and CVP problems Strategy : Work through a sample problem …"
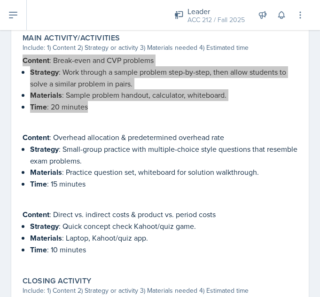
scroll to position [510, 0]
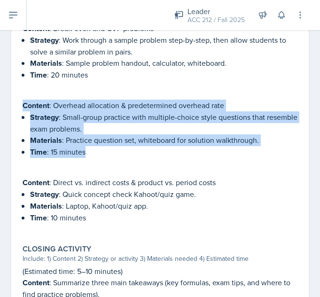
drag, startPoint x: 116, startPoint y: 173, endPoint x: 19, endPoint y: 125, distance: 108.5
click at [19, 125] on div "Main Activity/Activities Include: 1) Content 2) Strategy or activity 3) Materia…" at bounding box center [160, 117] width 283 height 239
copy div "Content : Overhead allocation & predetermined overhead rate Strategy : Small-gr…"
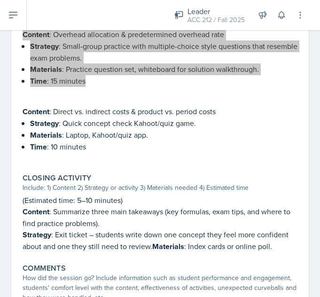
scroll to position [581, 0]
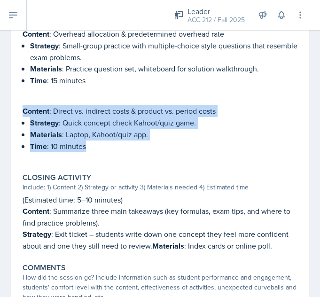
drag, startPoint x: 110, startPoint y: 167, endPoint x: 17, endPoint y: 130, distance: 100.2
copy div "Content : Direct vs. indirect costs & product vs. period costs Strategy : Quick…"
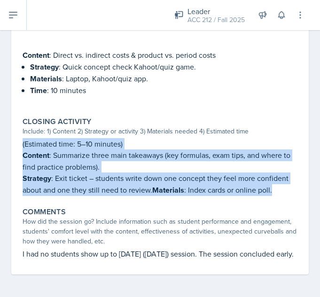
drag, startPoint x: 276, startPoint y: 190, endPoint x: 20, endPoint y: 139, distance: 260.8
click at [20, 139] on div "Closing Activity Include: 1) Content 2) Strategy or activity 3) Materials neede…" at bounding box center [160, 156] width 283 height 86
copy div "(Estimated time: 5–10 minutes) Content : Summarize three main takeaways (key fo…"
